Goal: Book appointment/travel/reservation

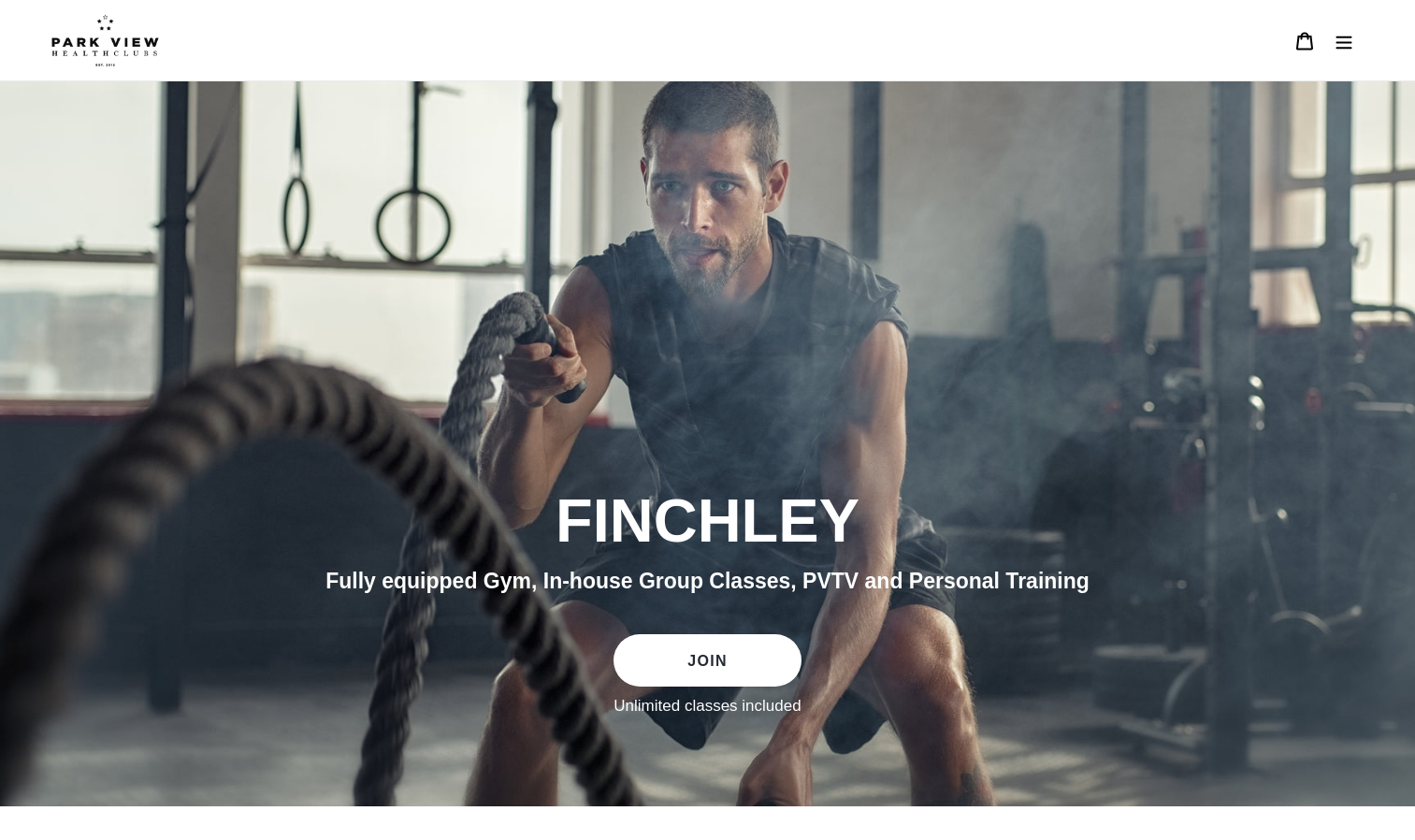
click at [1344, 44] on icon "Menu" at bounding box center [1344, 41] width 19 height 19
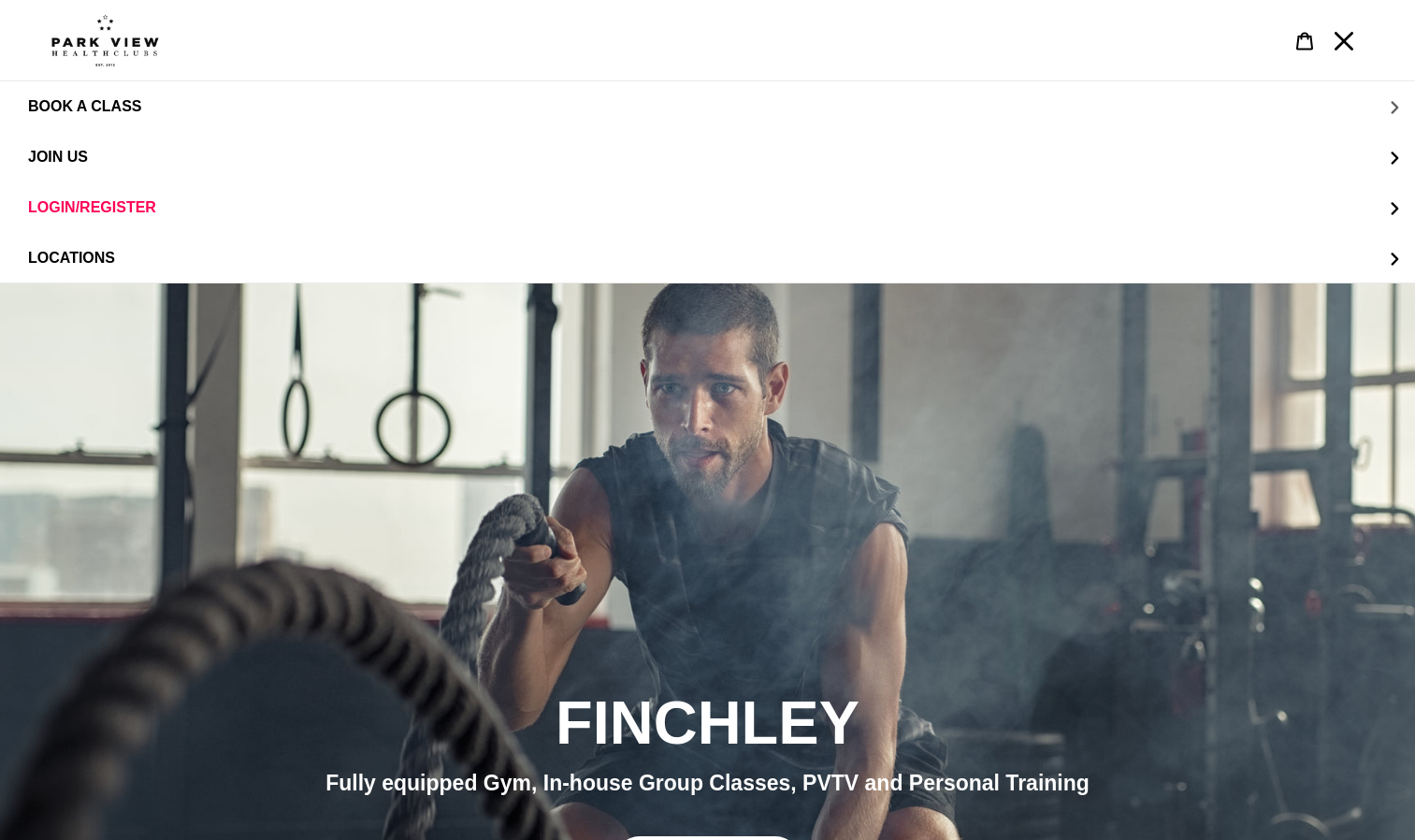
click at [1392, 111] on button "BOOK A CLASS" at bounding box center [708, 107] width 1415 height 51
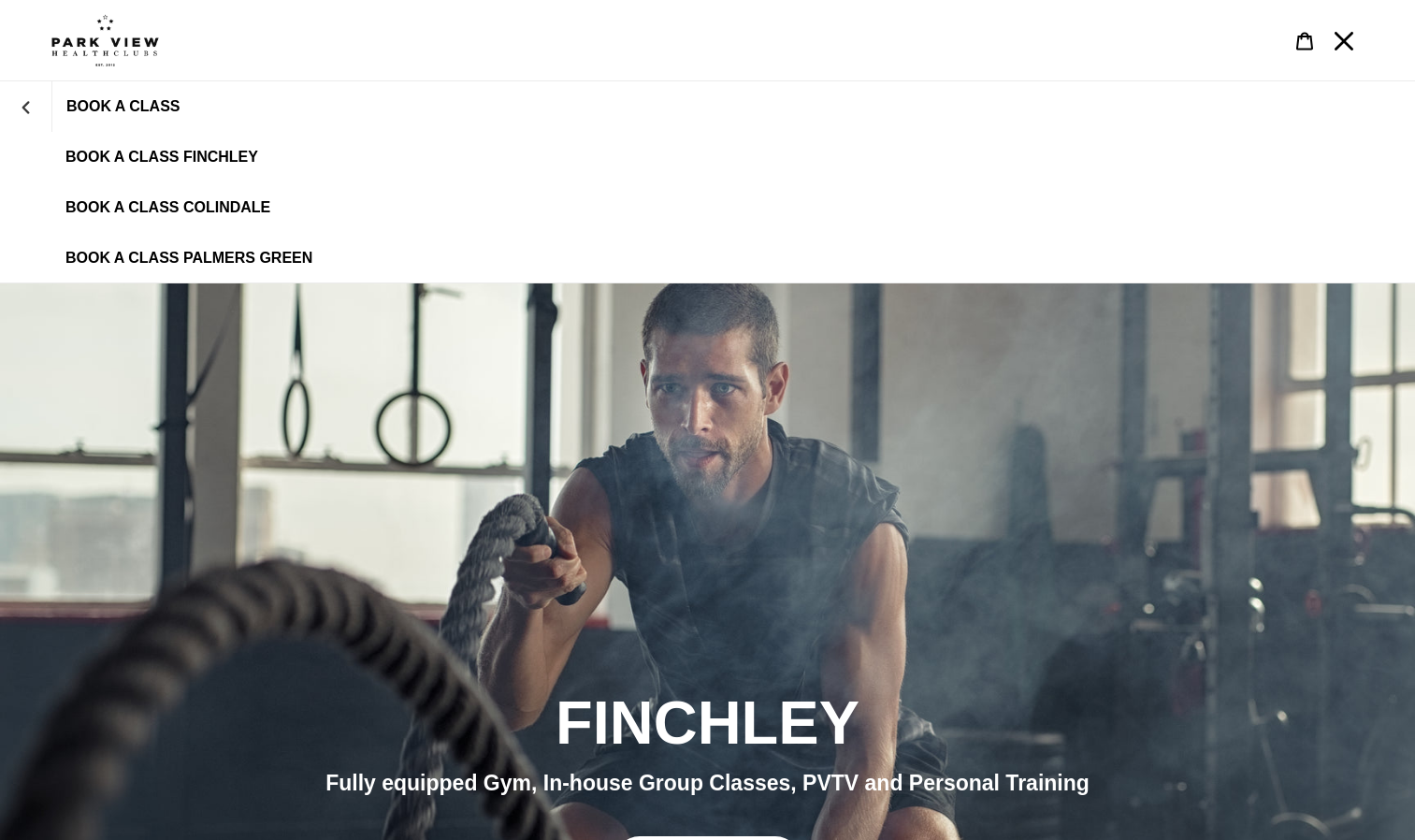
click at [97, 148] on span "BOOK A CLASS FINCHLEY" at bounding box center [161, 156] width 192 height 17
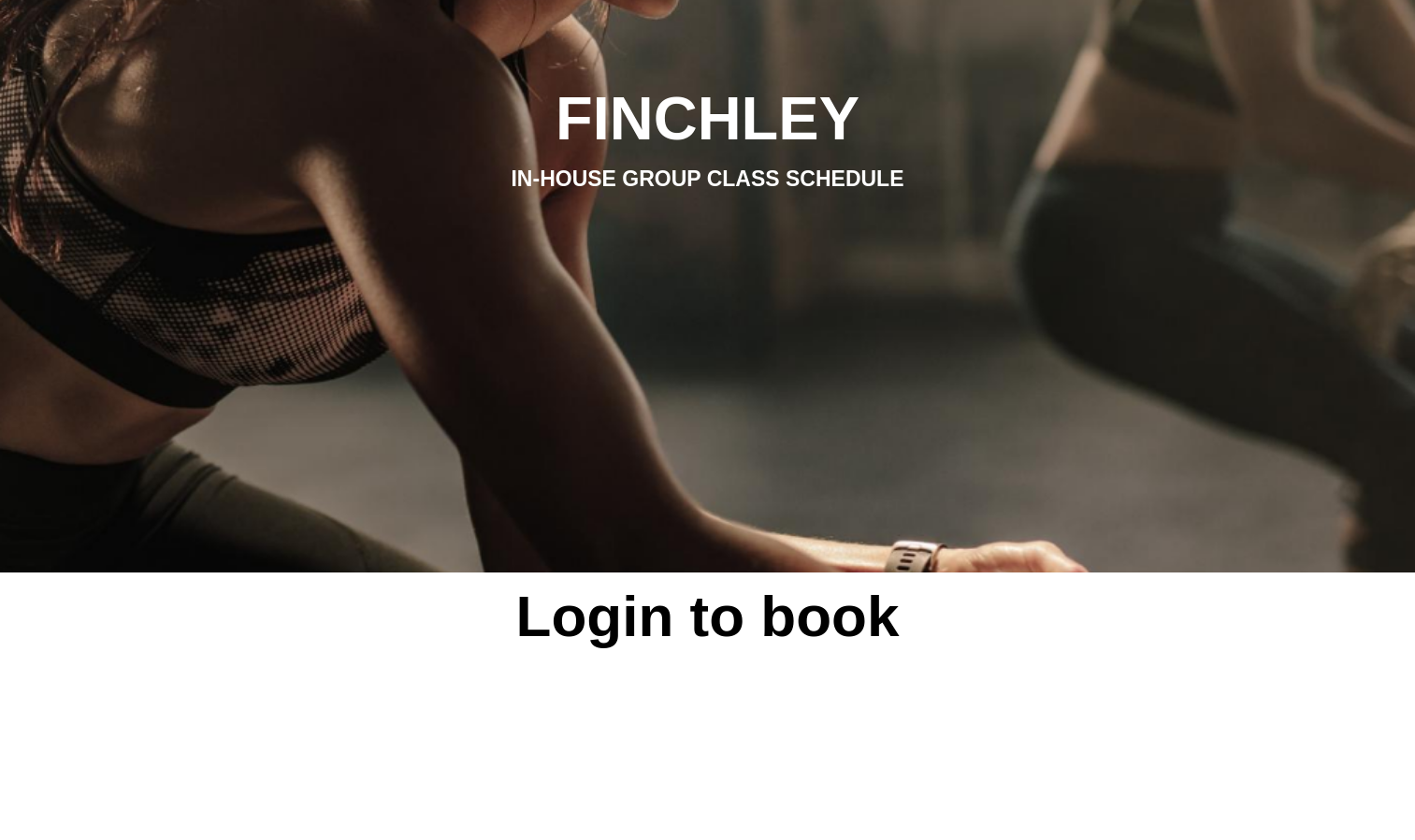
scroll to position [310, 0]
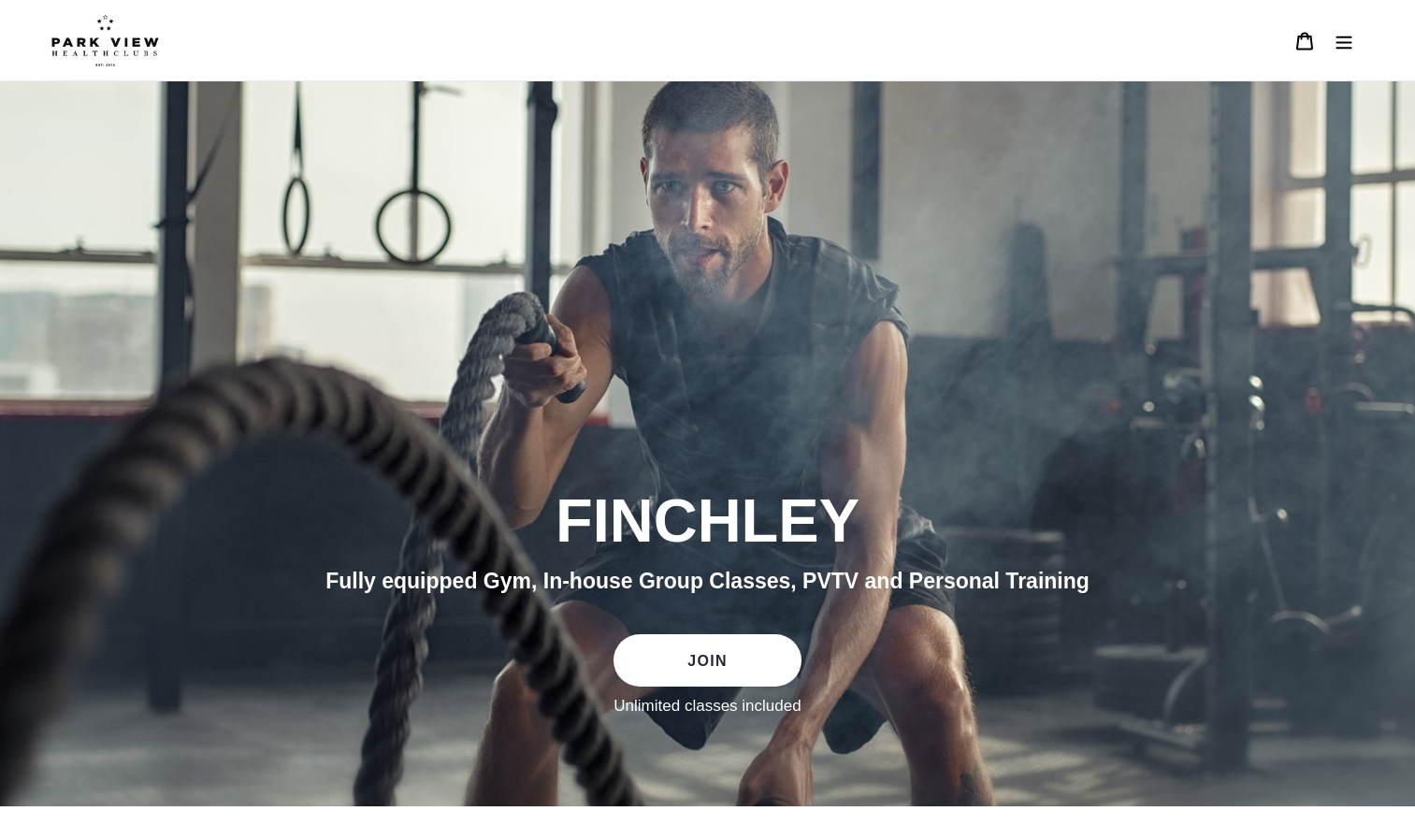
click at [1341, 43] on icon "Menu" at bounding box center [1345, 42] width 16 height 13
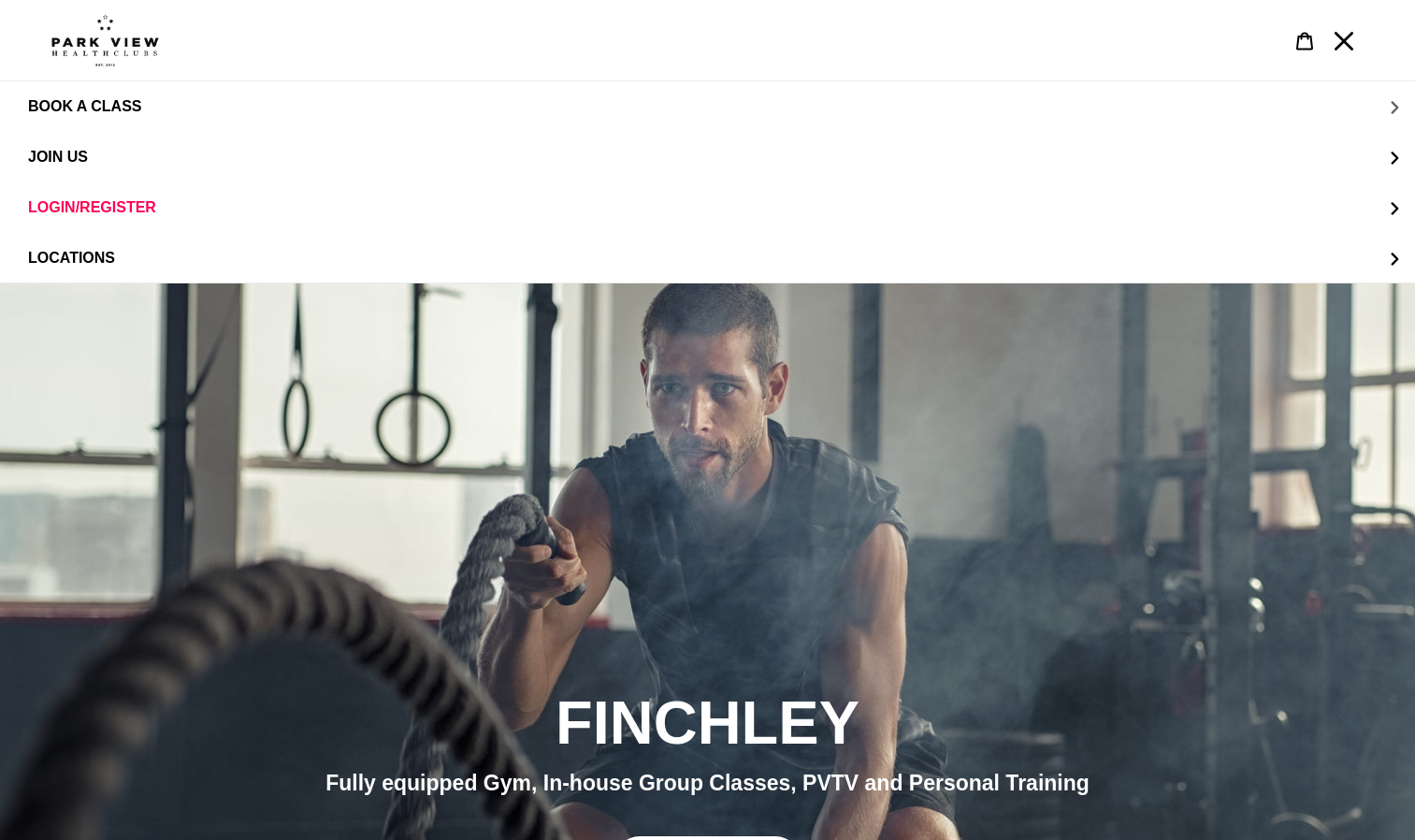
click at [115, 101] on span "BOOK A CLASS" at bounding box center [85, 107] width 114 height 17
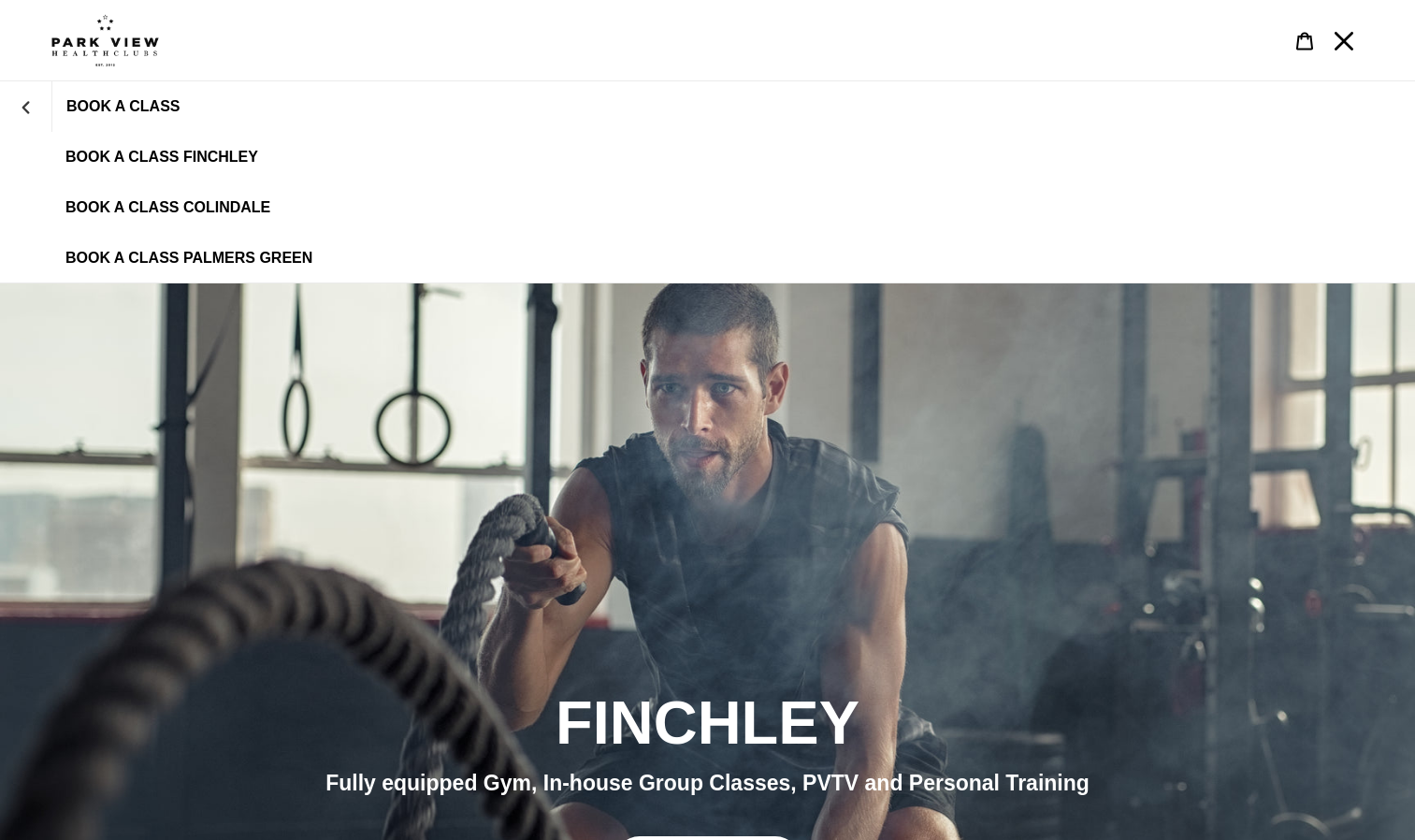
click at [129, 154] on span "BOOK A CLASS FINCHLEY" at bounding box center [161, 156] width 192 height 17
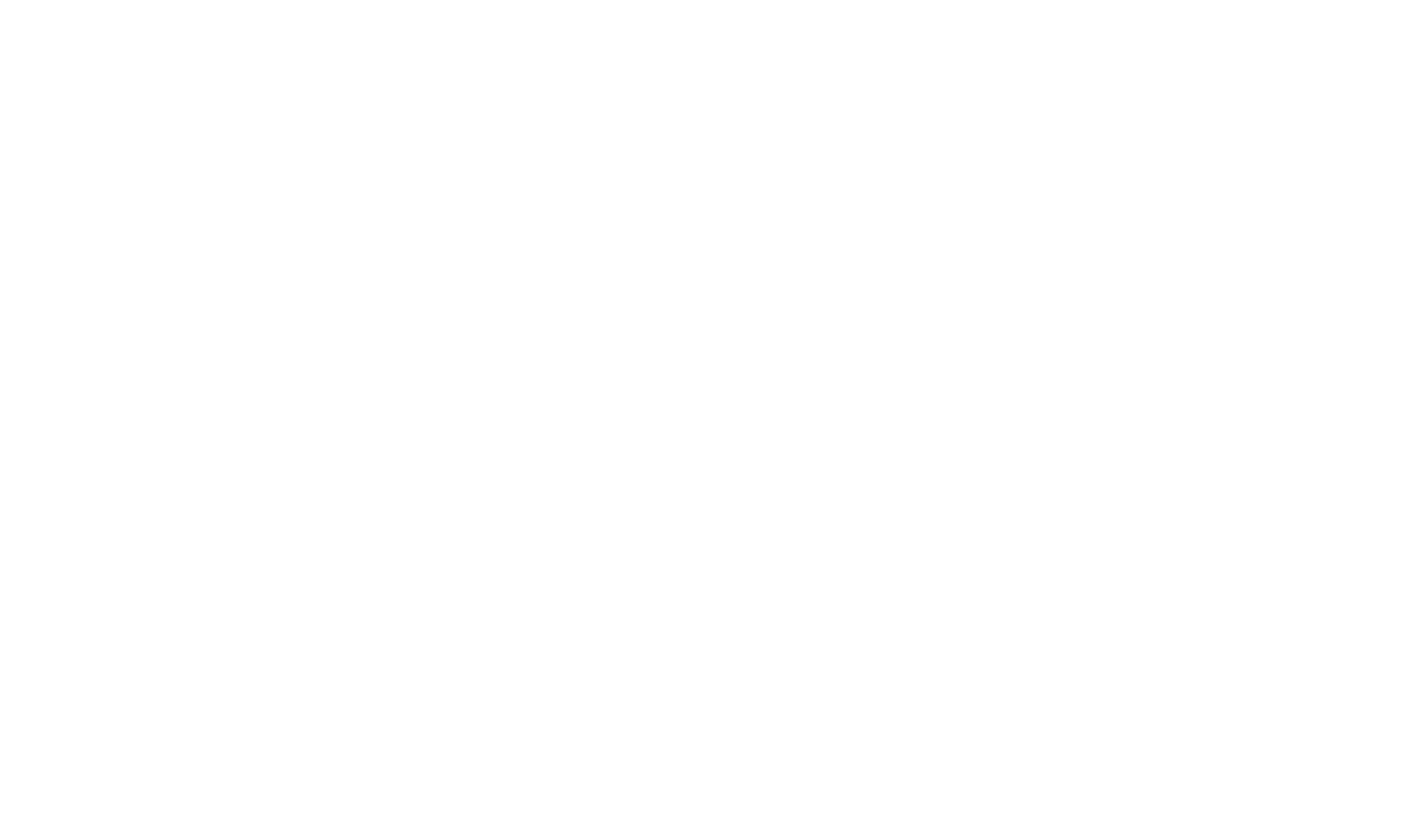
scroll to position [1019, 0]
